Goal: Task Accomplishment & Management: Manage account settings

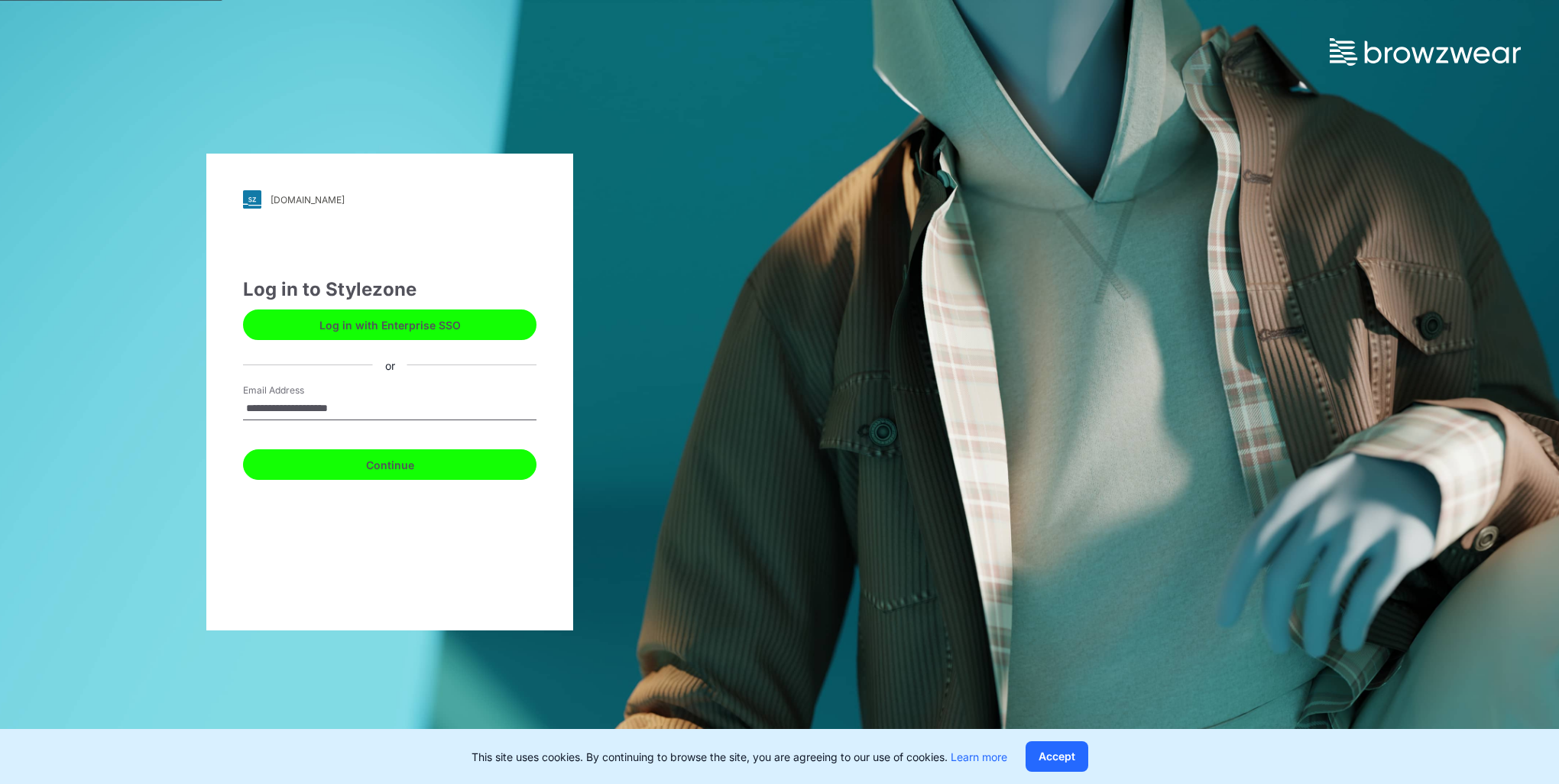
click at [358, 463] on button "Continue" at bounding box center [389, 464] width 293 height 30
click at [417, 468] on button "Continue" at bounding box center [389, 464] width 293 height 30
click at [418, 458] on button "Continue" at bounding box center [389, 464] width 293 height 30
click at [409, 465] on button "Continue" at bounding box center [389, 464] width 293 height 30
click at [428, 410] on input "**********" at bounding box center [389, 408] width 293 height 23
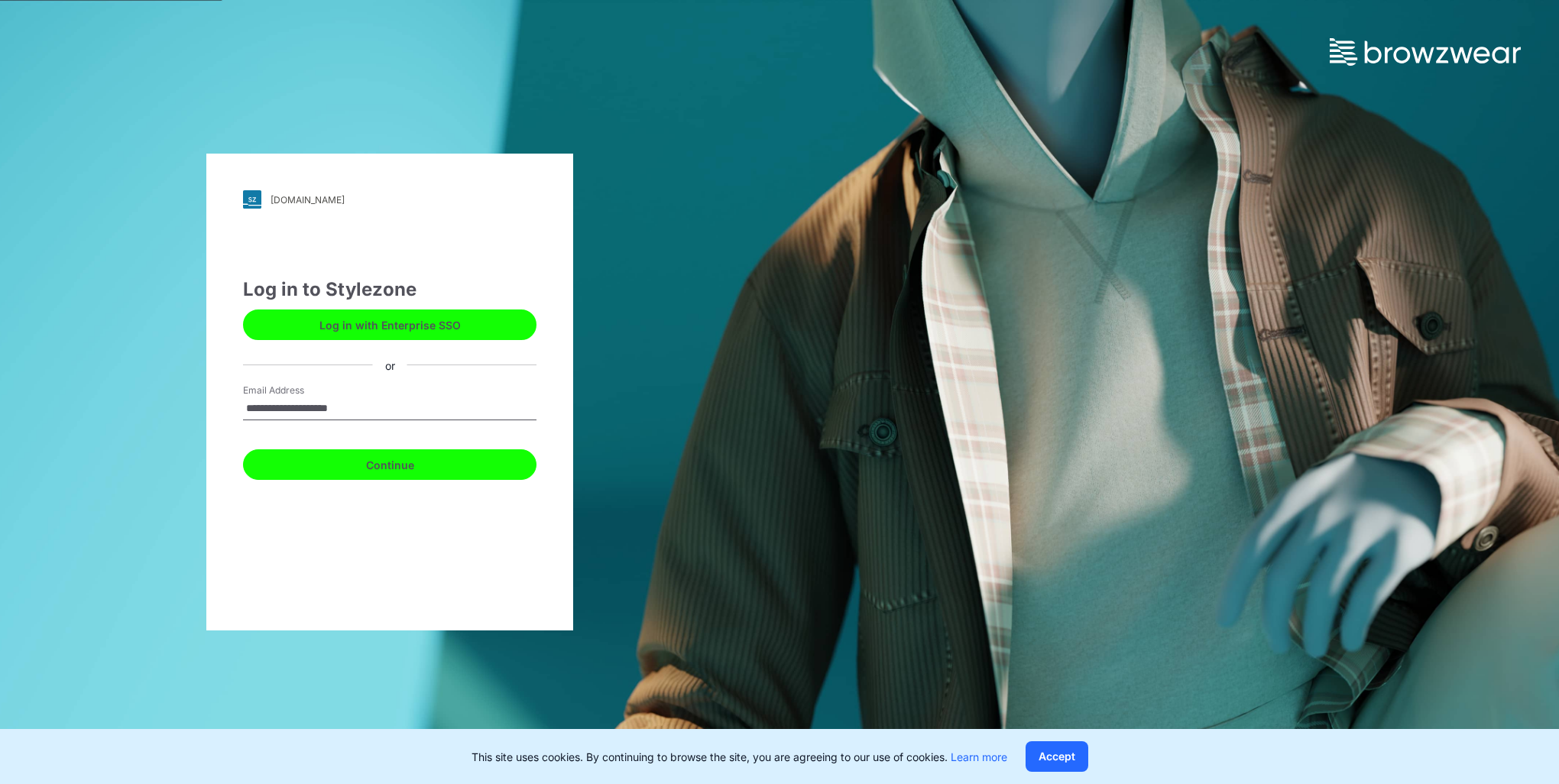
click at [394, 462] on button "Continue" at bounding box center [389, 464] width 293 height 30
click at [402, 464] on button "Continue" at bounding box center [389, 464] width 293 height 30
